Goal: Task Accomplishment & Management: Manage account settings

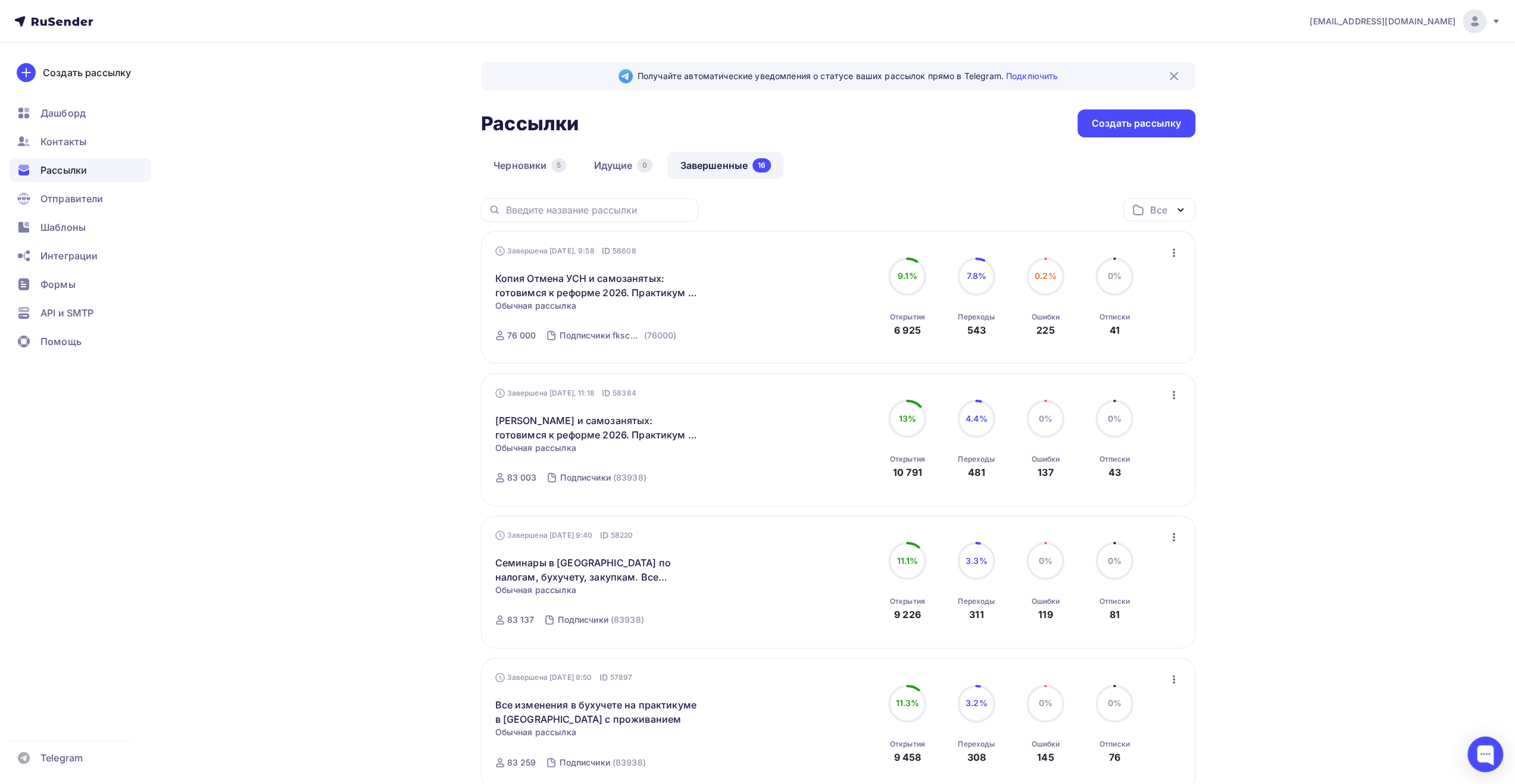
click at [103, 138] on div "Контакты" at bounding box center [80, 141] width 141 height 24
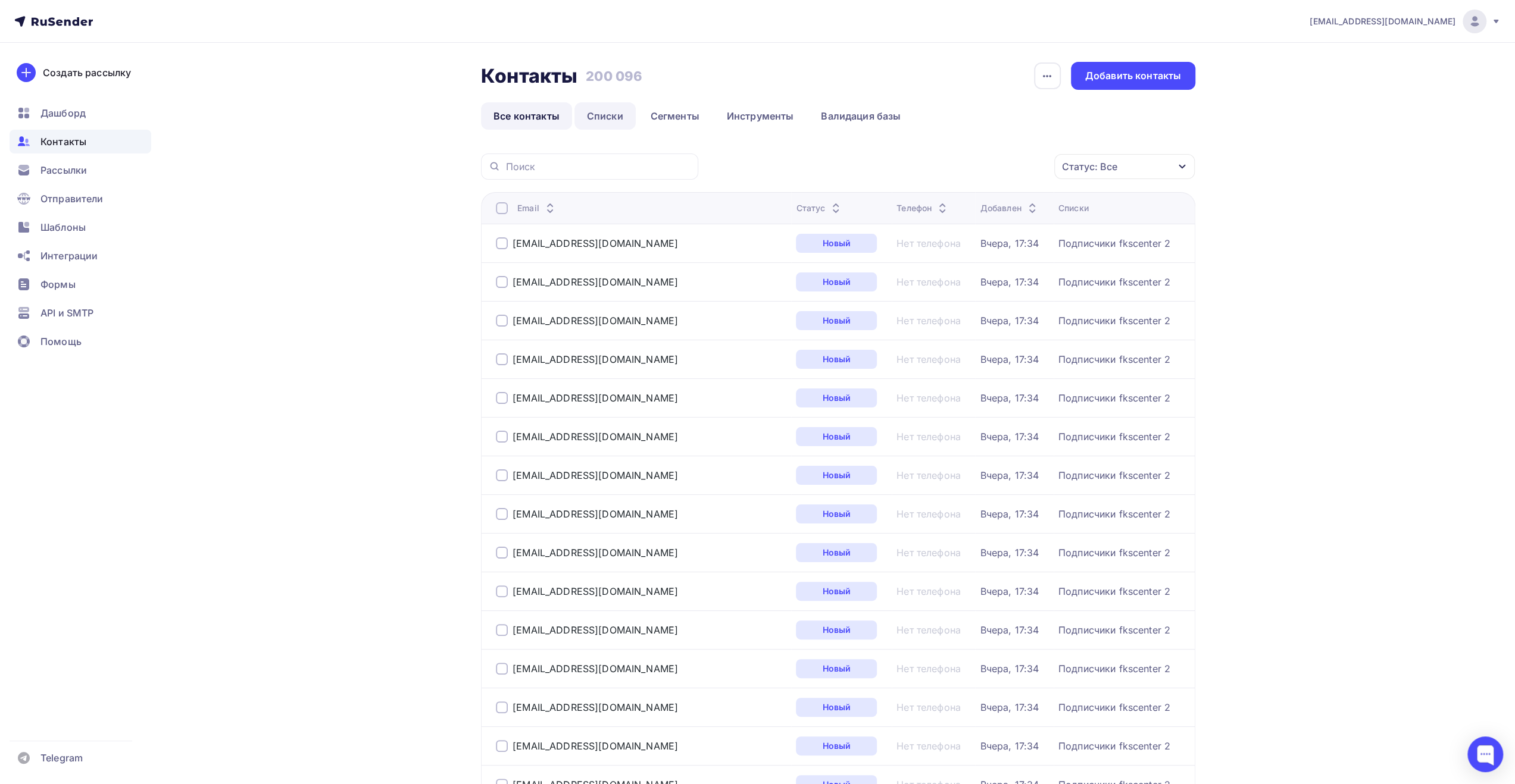
click at [613, 119] on link "Списки" at bounding box center [604, 116] width 61 height 27
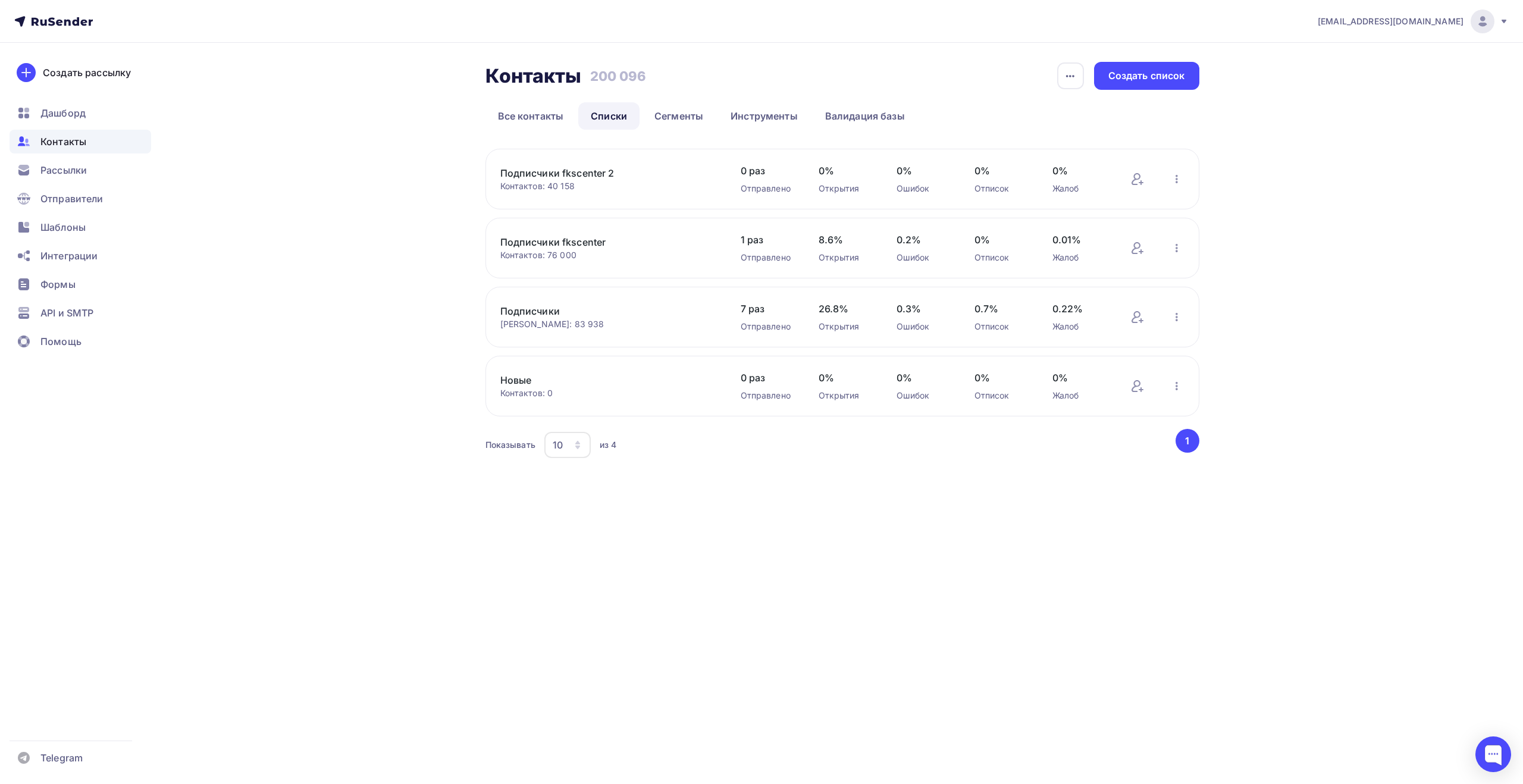
click at [544, 309] on link "Подписчики" at bounding box center [601, 311] width 203 height 14
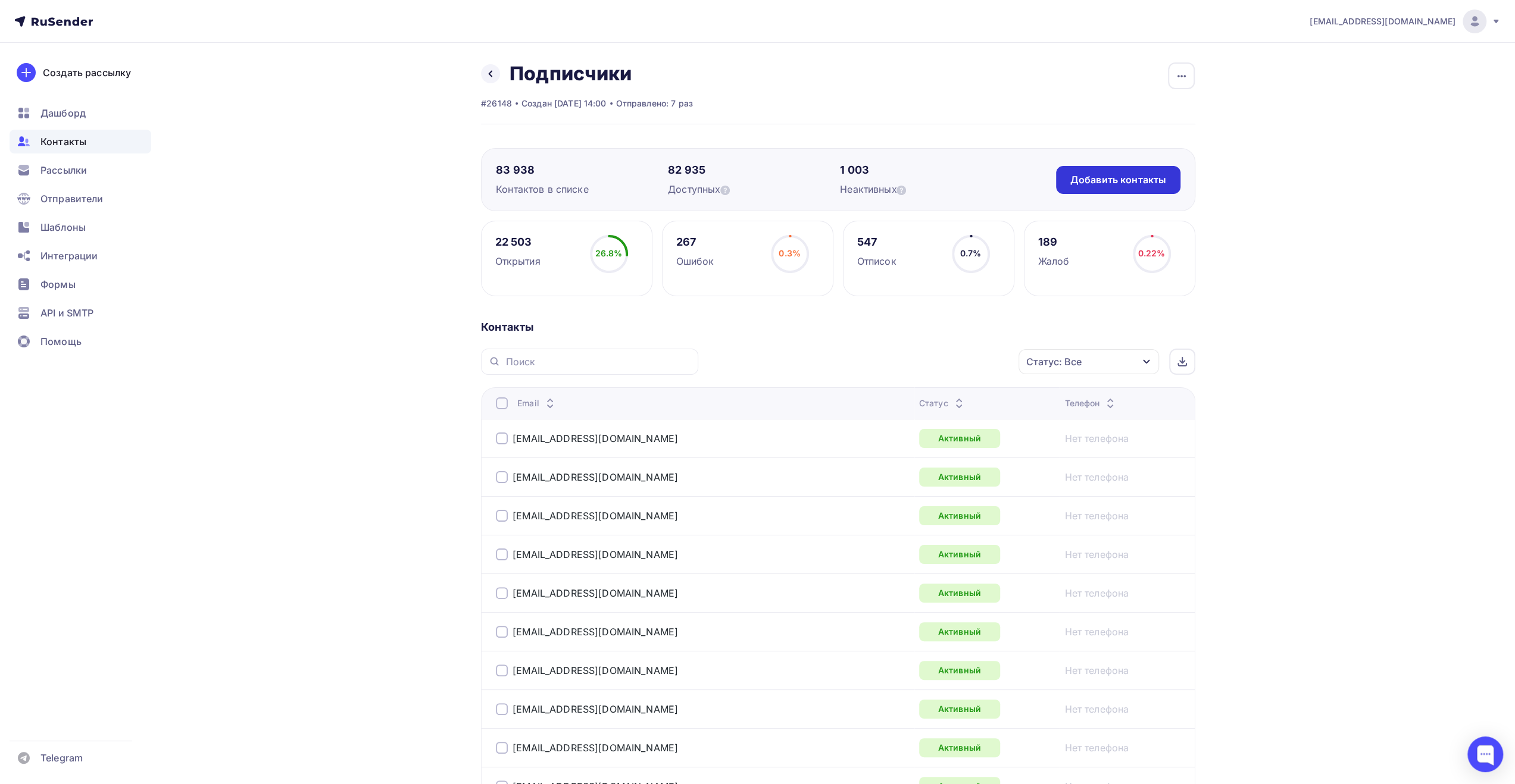
click at [1103, 177] on div "Добавить контакты" at bounding box center [1118, 180] width 96 height 14
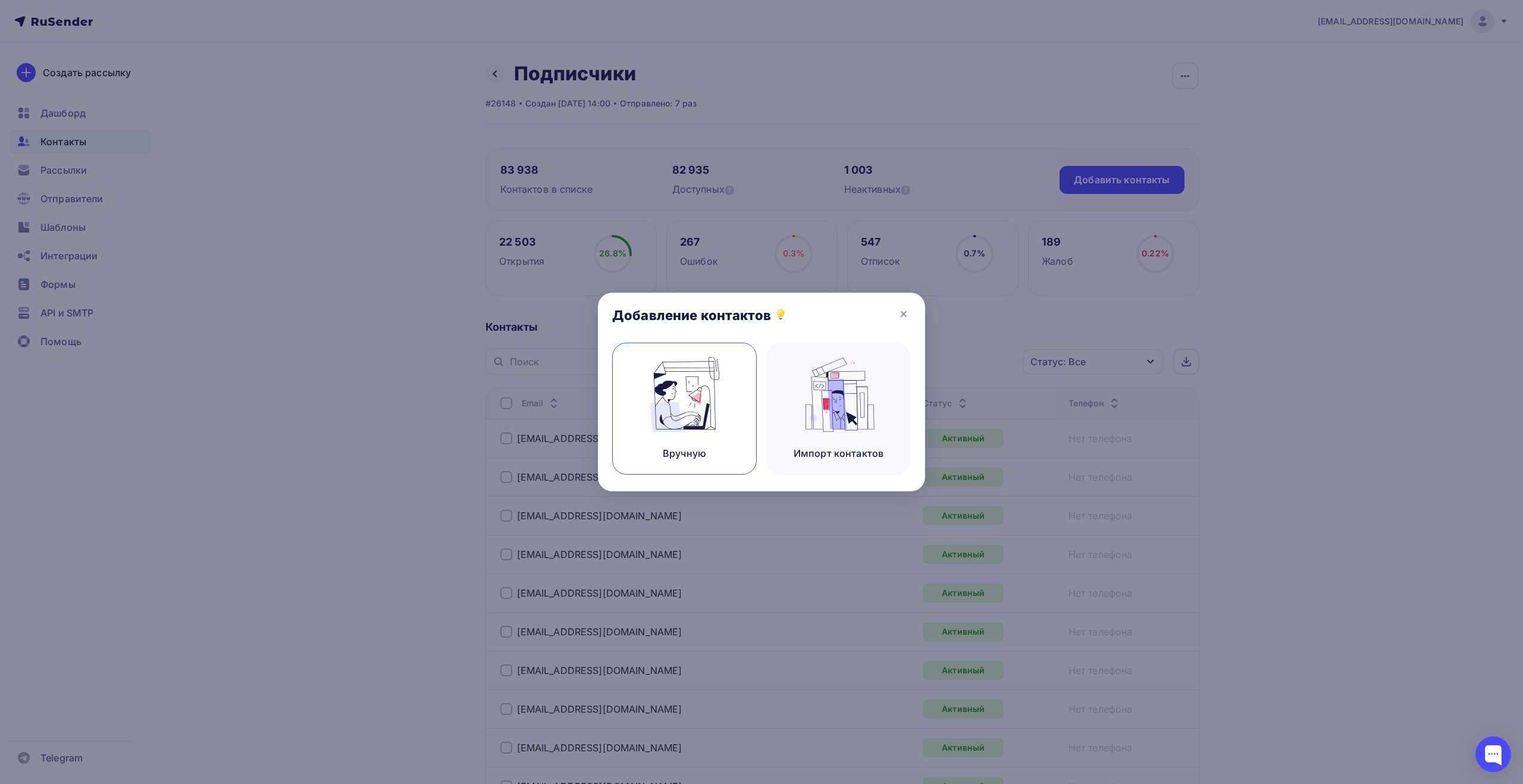
click at [699, 397] on img at bounding box center [684, 395] width 80 height 75
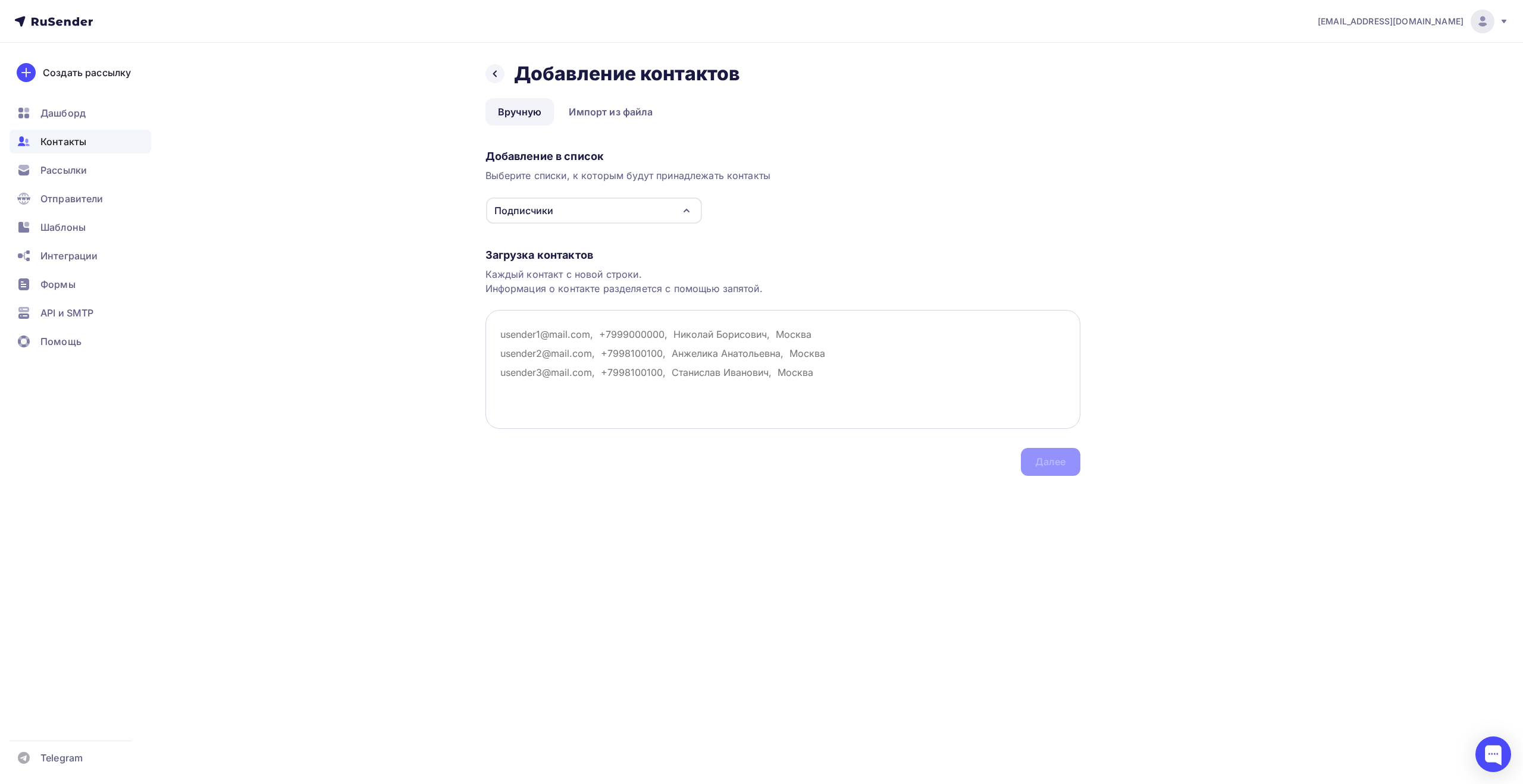
click at [556, 340] on textarea at bounding box center [782, 369] width 595 height 119
paste textarea "[EMAIL_ADDRESS][DOMAIN_NAME] [EMAIL_ADDRESS][DOMAIN_NAME] [EMAIL_ADDRESS][DOMAI…"
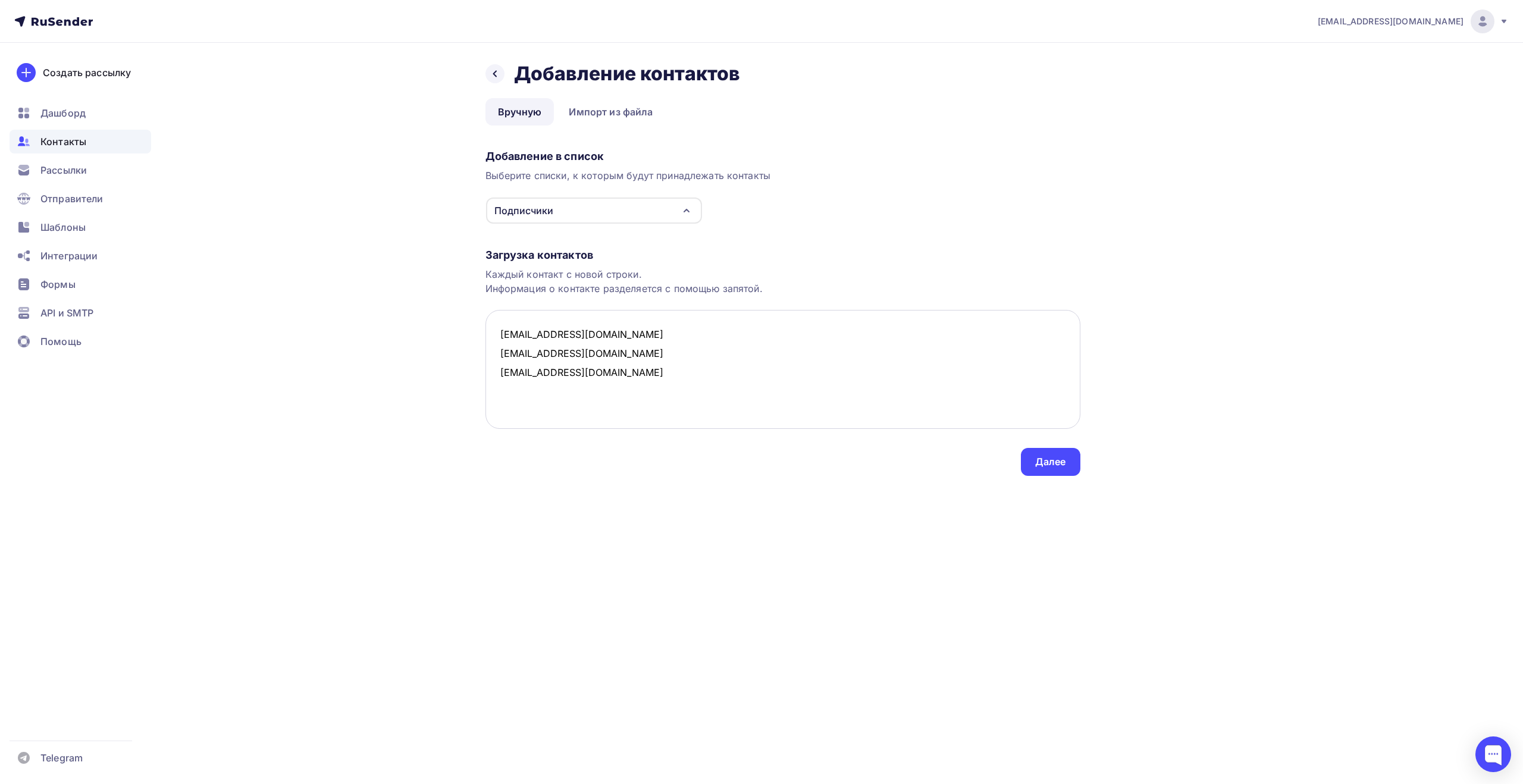
drag, startPoint x: 581, startPoint y: 354, endPoint x: 568, endPoint y: 352, distance: 13.2
click at [568, 352] on textarea "[EMAIL_ADDRESS][DOMAIN_NAME] [EMAIL_ADDRESS][DOMAIN_NAME] [EMAIL_ADDRESS][DOMAI…" at bounding box center [782, 369] width 595 height 119
drag, startPoint x: 601, startPoint y: 374, endPoint x: 429, endPoint y: 297, distance: 188.4
click at [421, 291] on div "Назад Добавление контактов Добавление контактов Вручную Импорт из файла Вручную…" at bounding box center [762, 283] width 975 height 481
type textarea "[EMAIL_ADDRESS][DOMAIN_NAME] [EMAIL_ADDRESS][DOMAIN_NAME] [EMAIL_ADDRESS][DOMAI…"
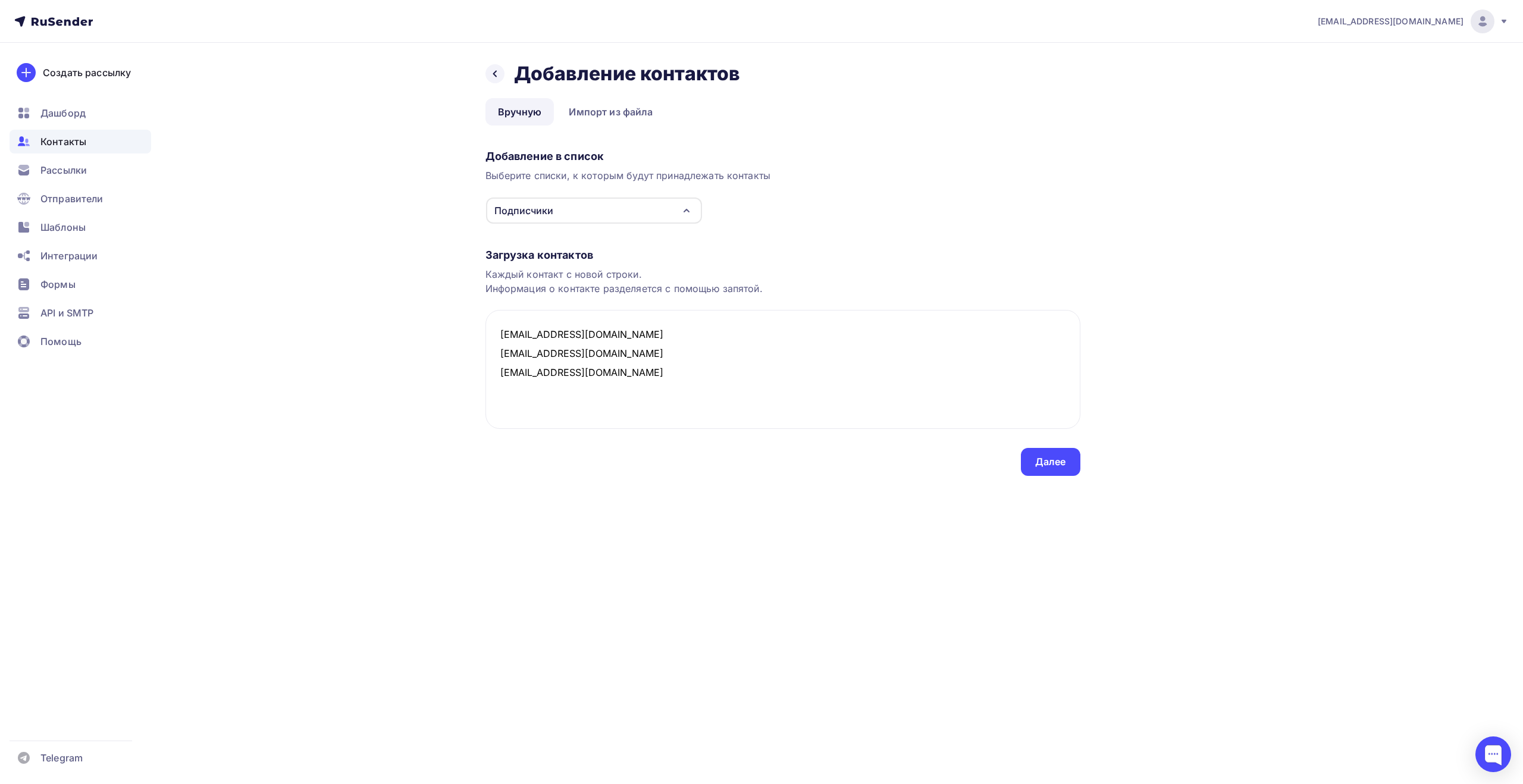
click at [693, 559] on div "[EMAIL_ADDRESS][DOMAIN_NAME] Аккаунт Тарифы Выйти Создать рассылку [GEOGRAPHIC_…" at bounding box center [762, 392] width 1523 height 784
click at [1049, 466] on div "Далее" at bounding box center [1051, 462] width 31 height 14
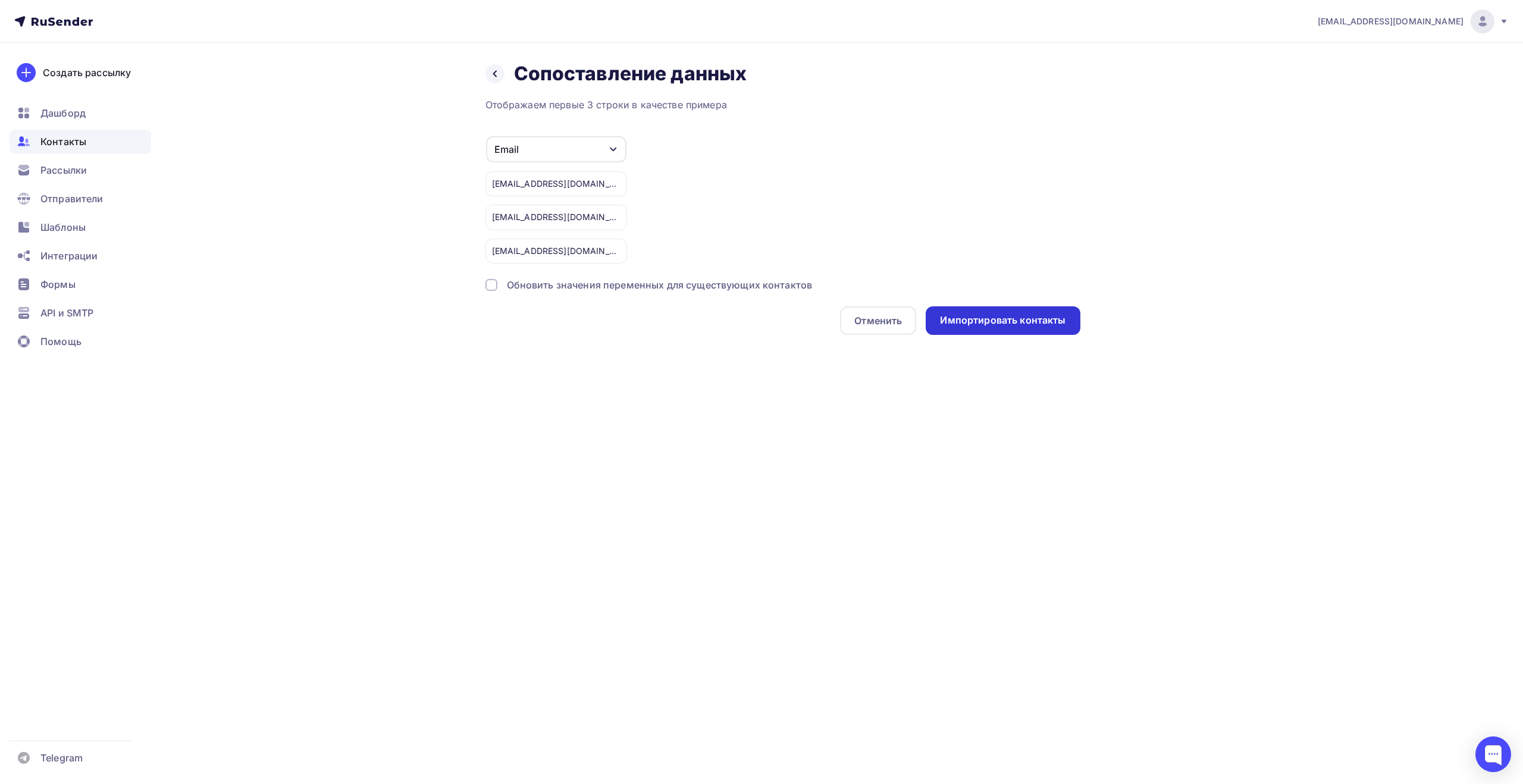
click at [1009, 319] on div "Импортировать контакты" at bounding box center [1003, 320] width 125 height 14
